Goal: Information Seeking & Learning: Learn about a topic

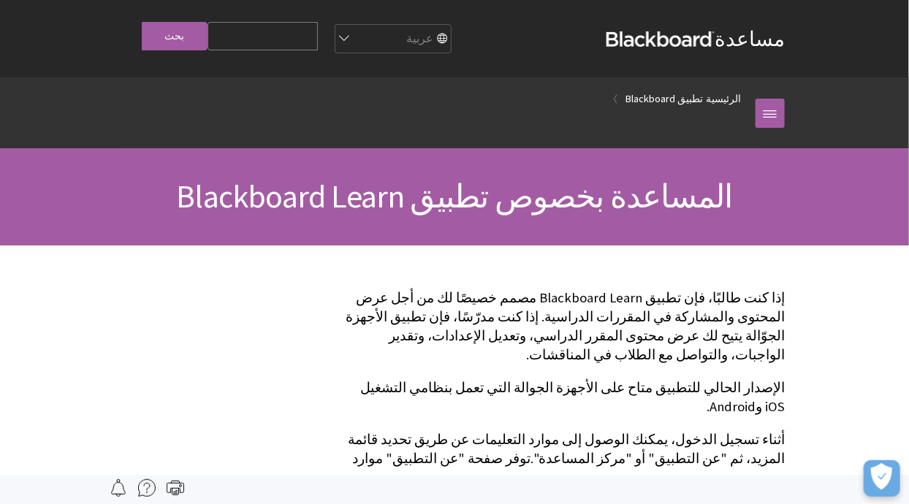
scroll to position [153, 0]
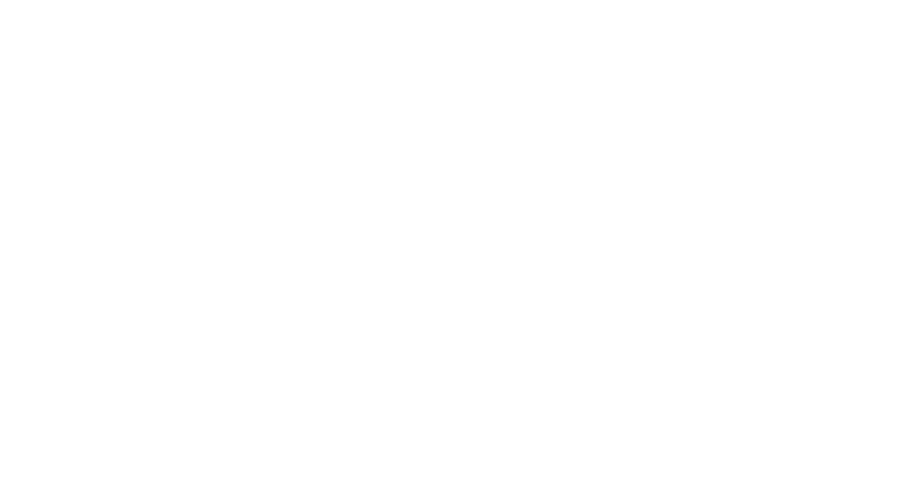
scroll to position [0, -2727]
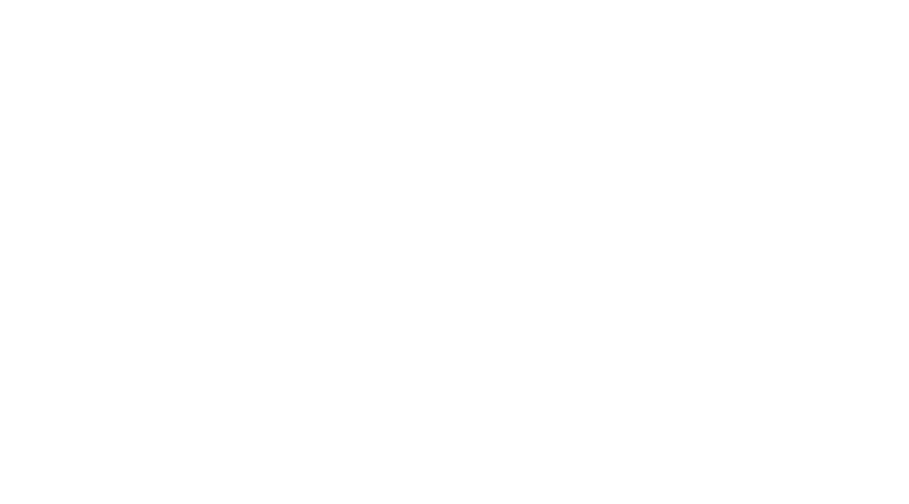
type input "King [PERSON_NAME] un"
